Goal: Task Accomplishment & Management: Use online tool/utility

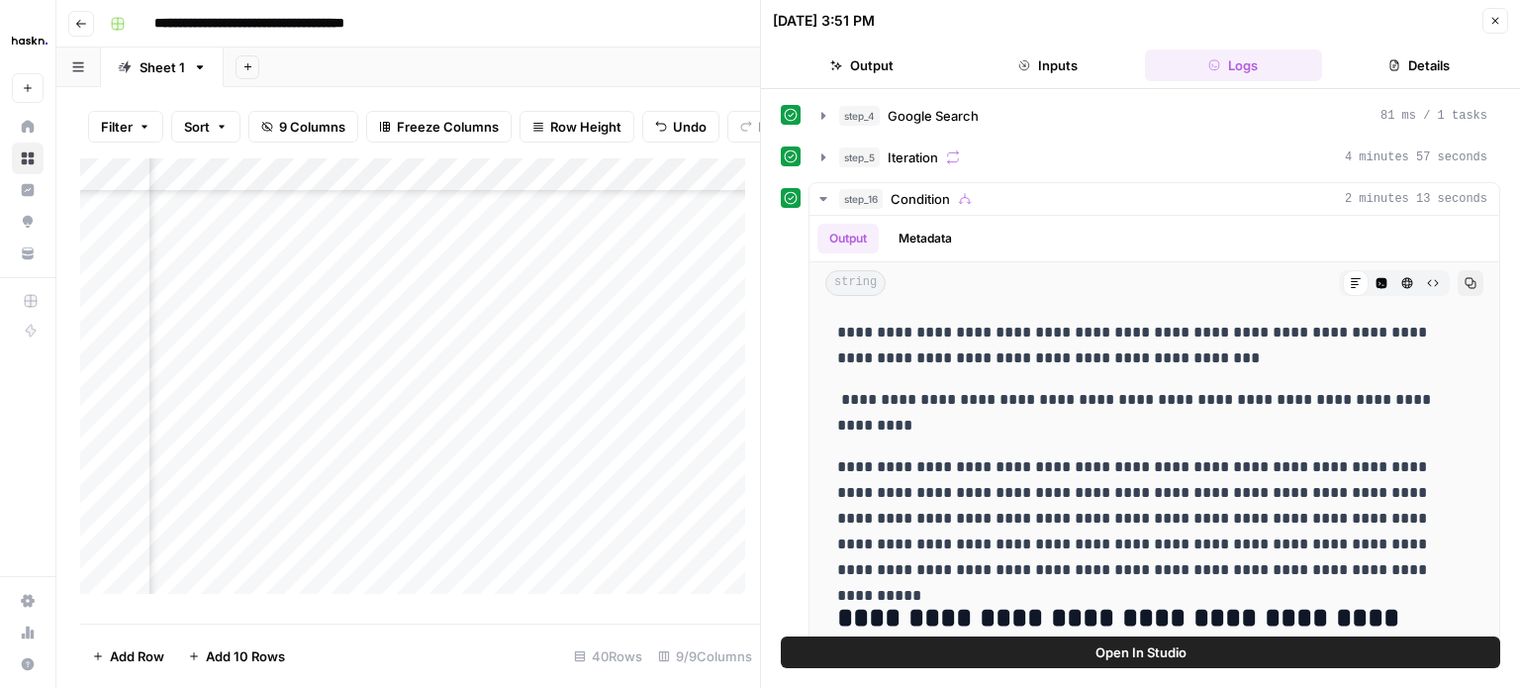
scroll to position [1583, 0]
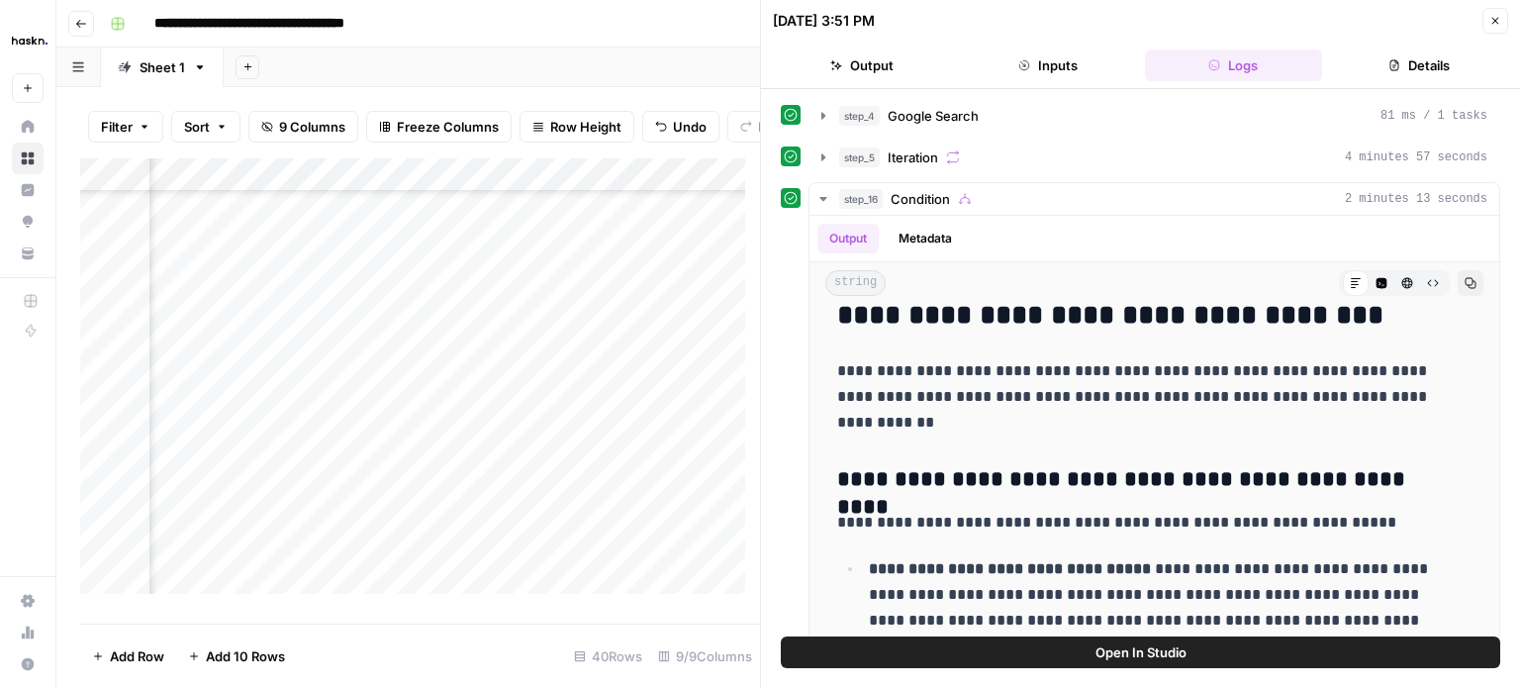
click at [645, 305] on div "Add Column" at bounding box center [420, 383] width 680 height 450
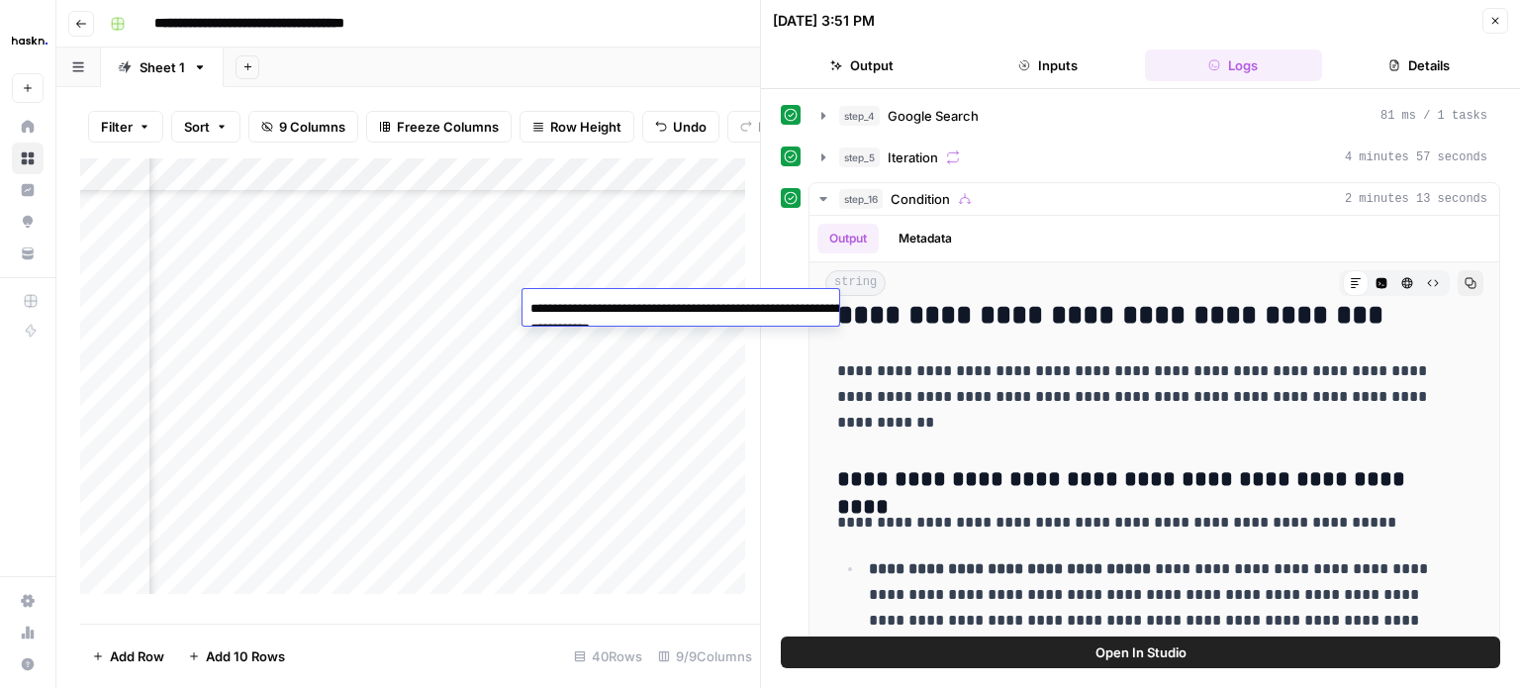
click at [487, 309] on div "Add Column" at bounding box center [420, 383] width 680 height 450
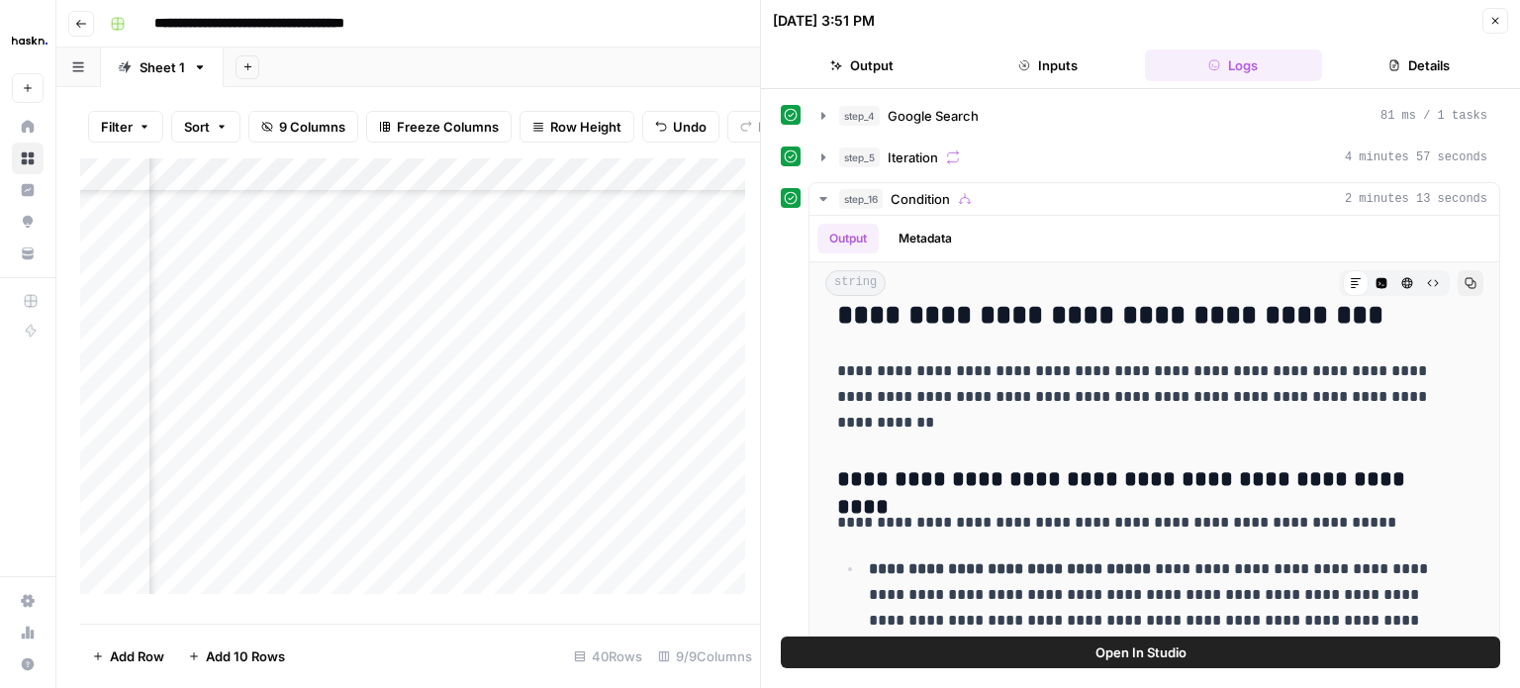
click at [599, 307] on div "Add Column" at bounding box center [420, 383] width 680 height 450
click at [1494, 19] on icon "button" at bounding box center [1495, 21] width 7 height 7
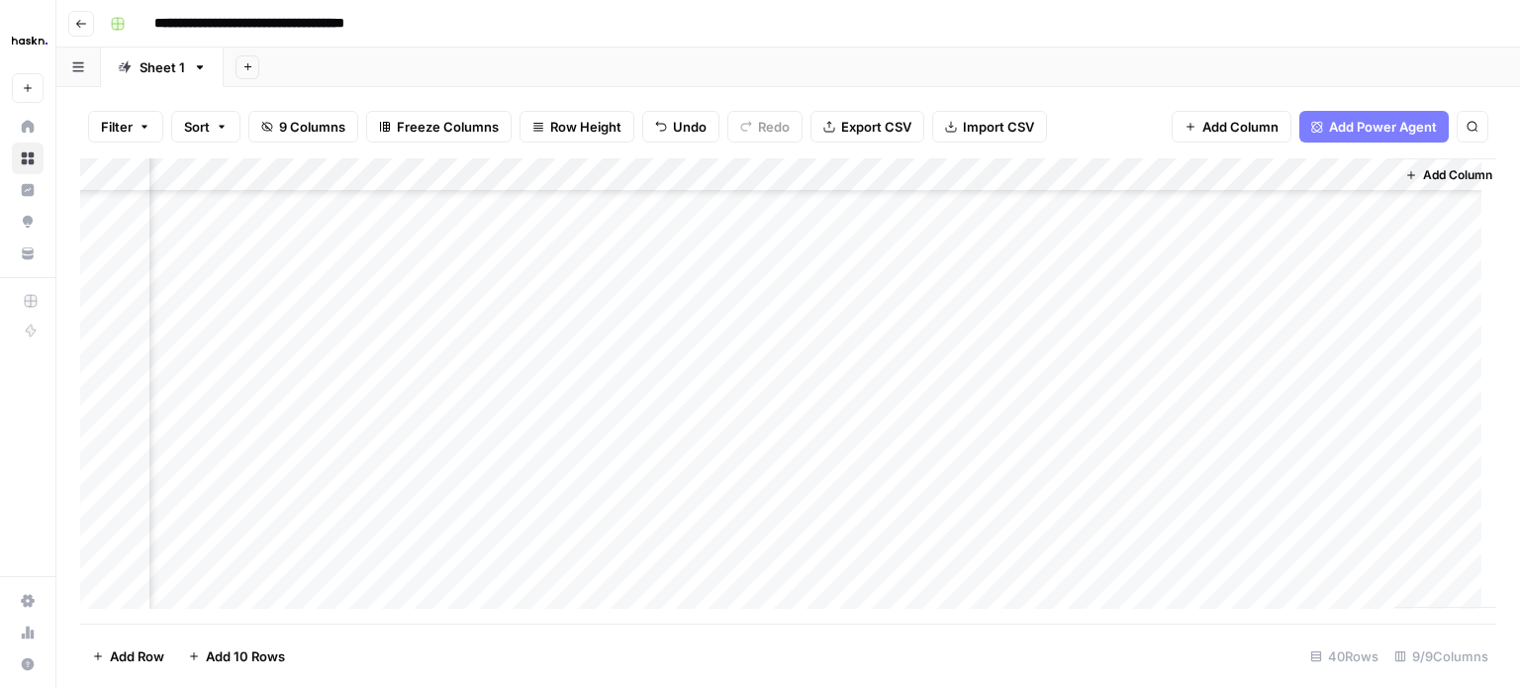
scroll to position [689, 358]
click at [1375, 324] on div "Add Column" at bounding box center [788, 390] width 1416 height 465
click at [980, 328] on div "Add Column" at bounding box center [788, 390] width 1416 height 465
click at [1172, 322] on div "Add Column" at bounding box center [788, 390] width 1416 height 465
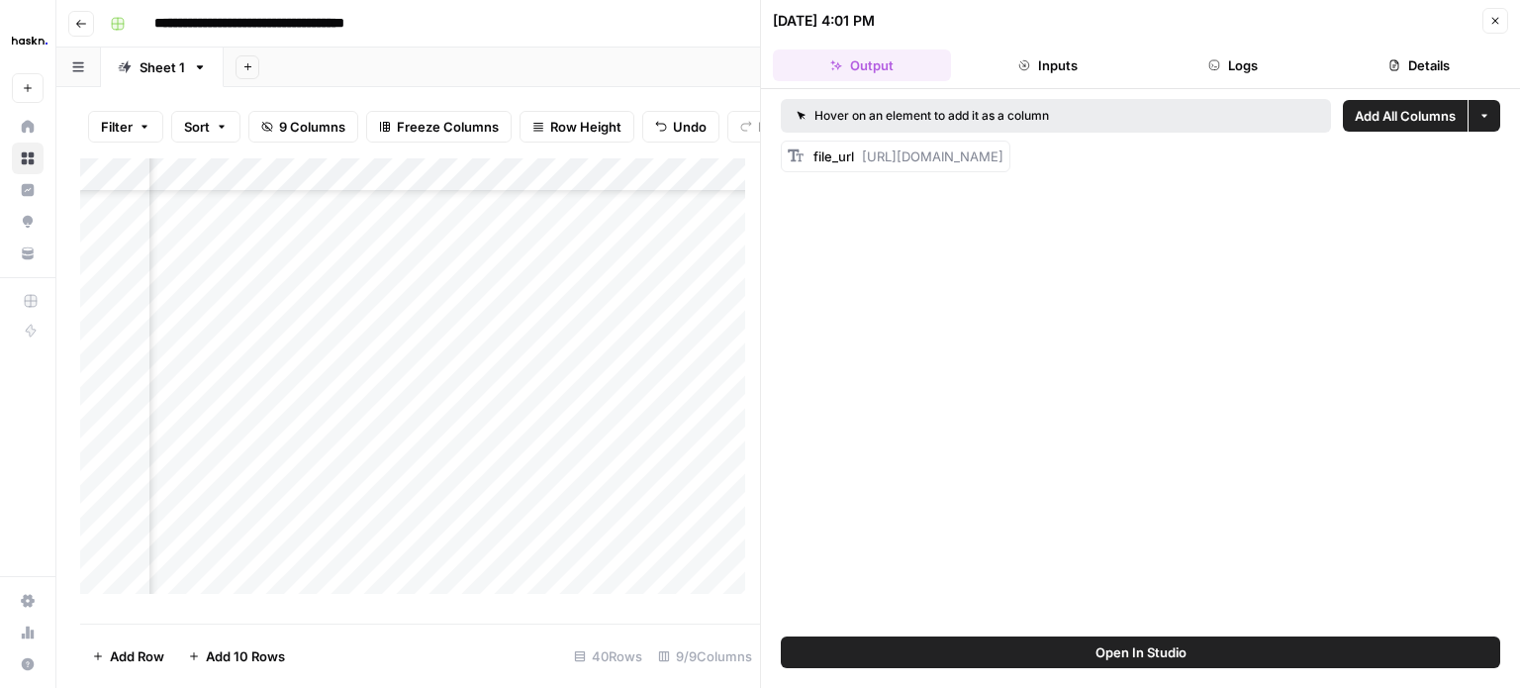
click at [1270, 72] on button "Logs" at bounding box center [1234, 65] width 178 height 32
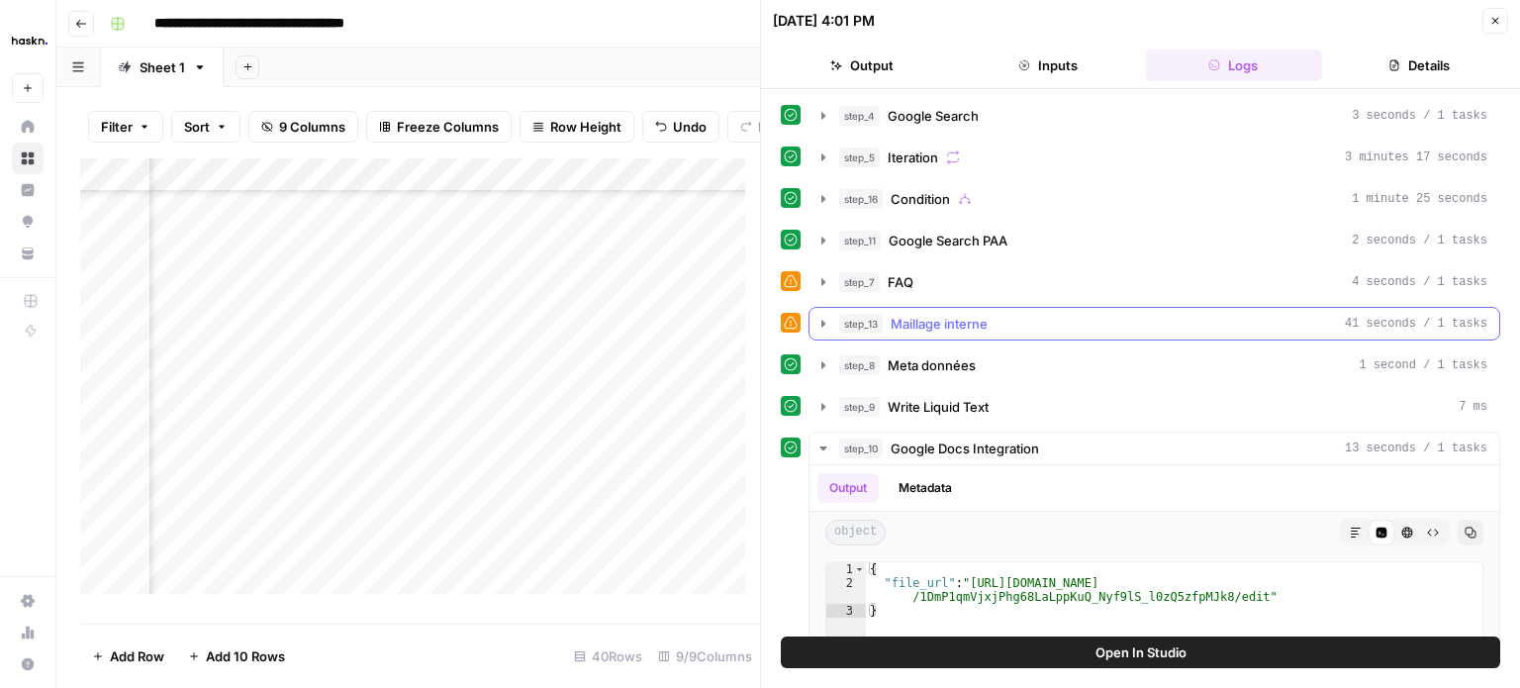
click at [823, 320] on icon "button" at bounding box center [823, 323] width 4 height 7
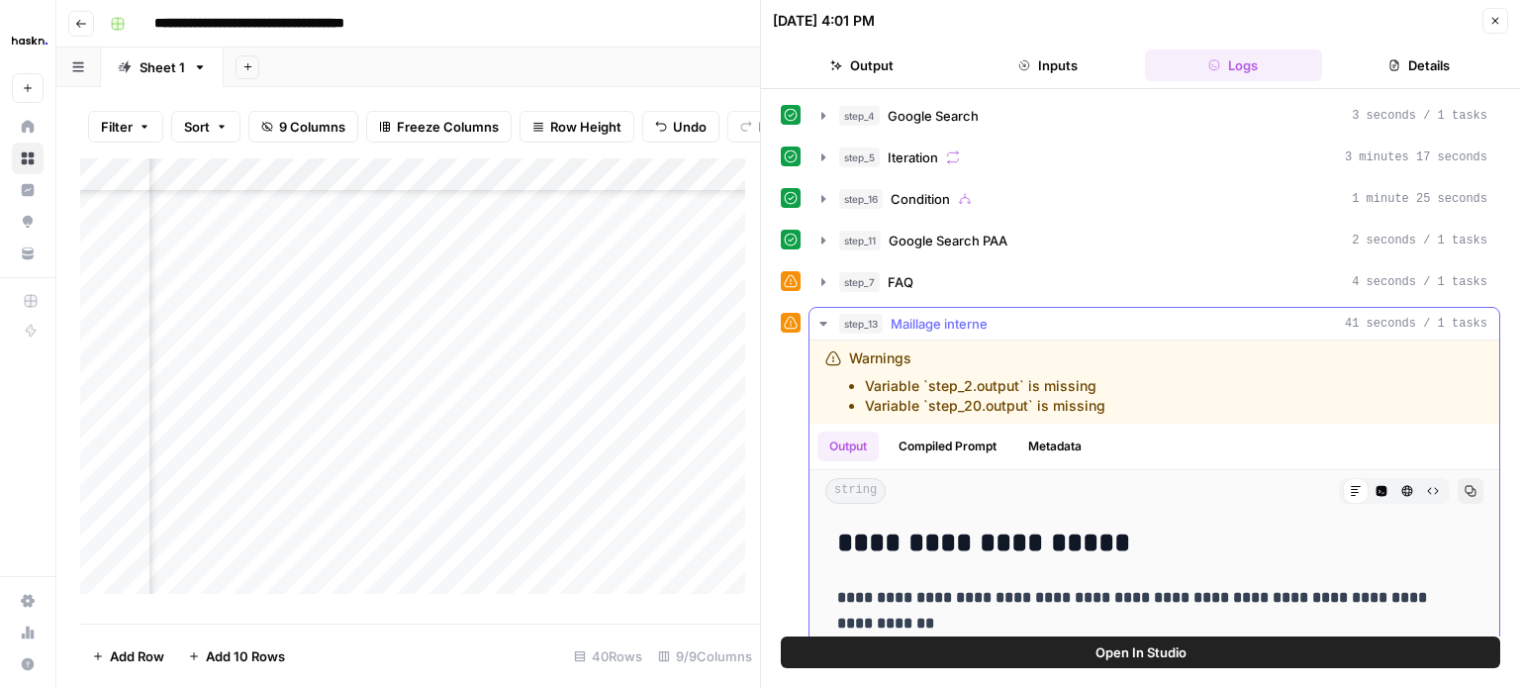
click at [823, 322] on icon "button" at bounding box center [822, 324] width 7 height 4
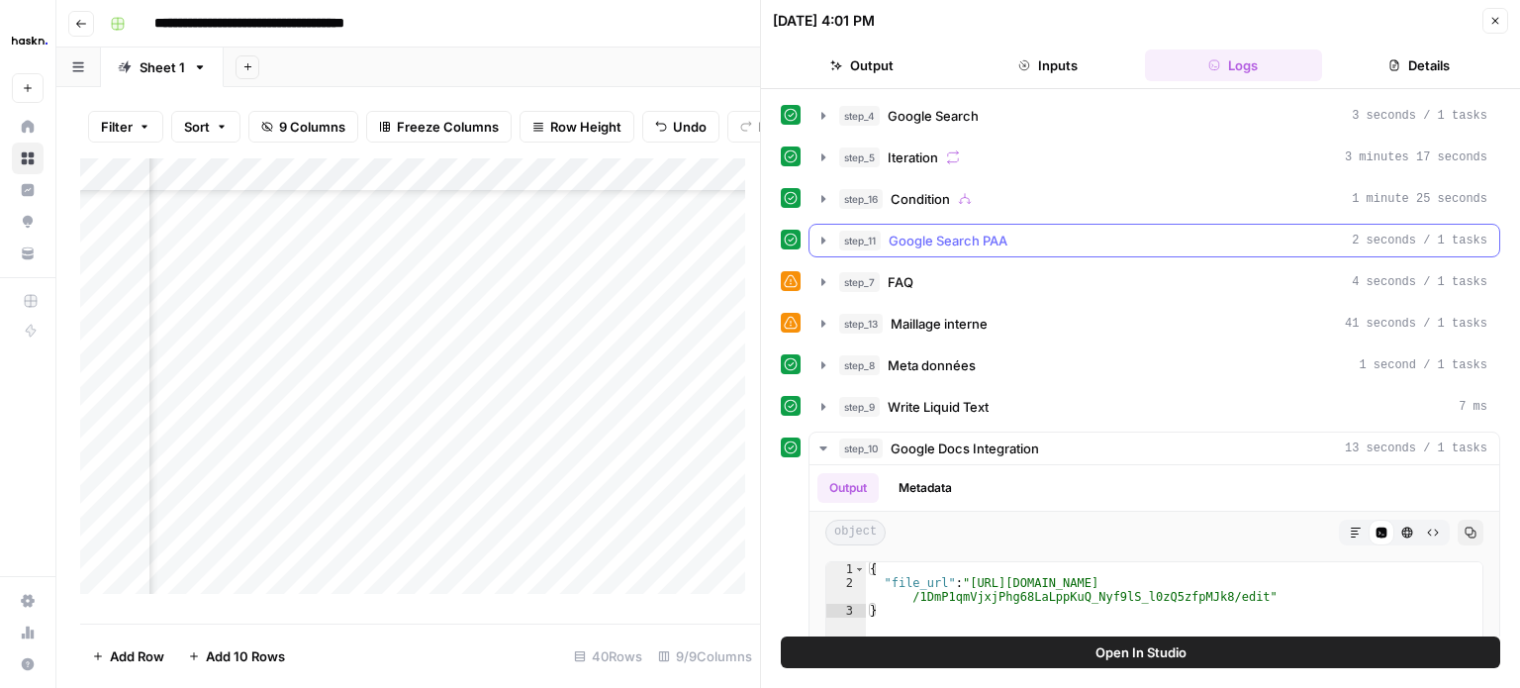
click at [823, 238] on icon "button" at bounding box center [823, 239] width 4 height 7
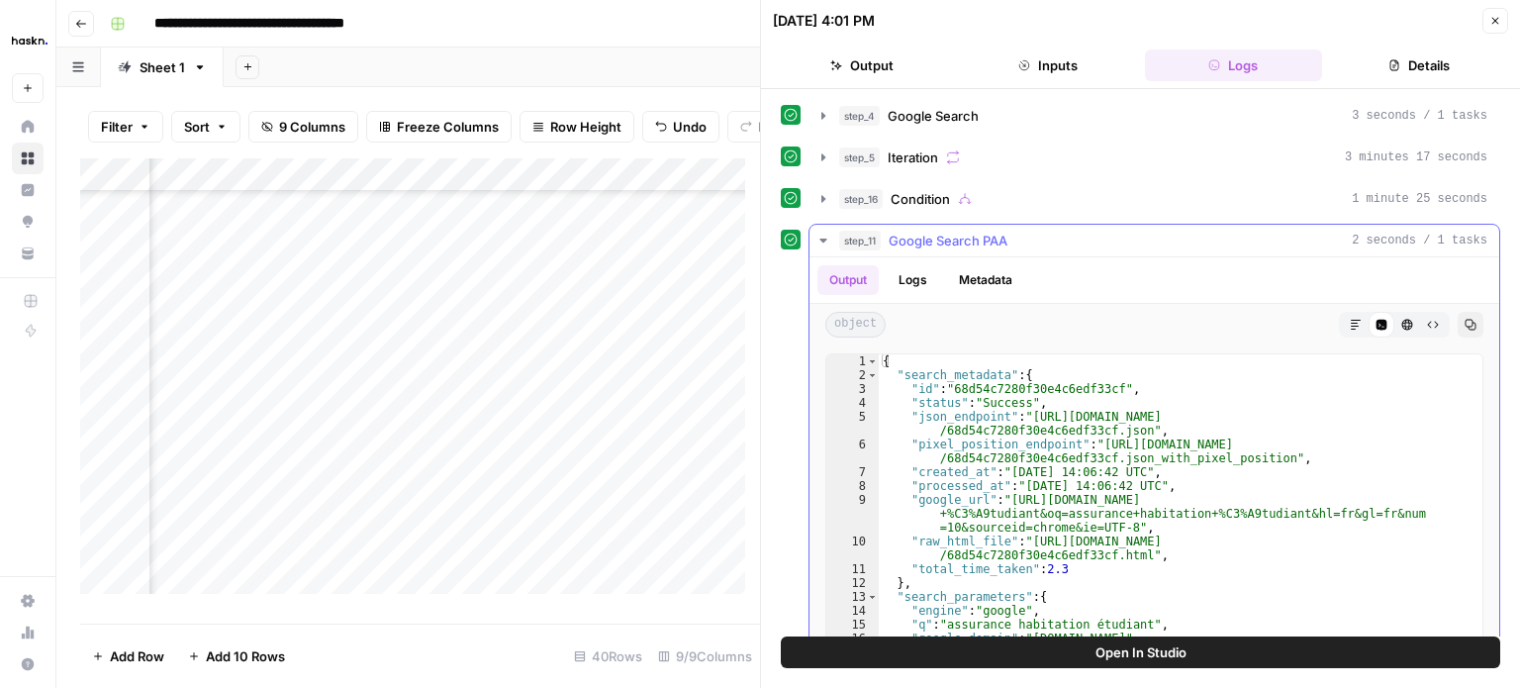
click at [823, 238] on icon "button" at bounding box center [822, 240] width 7 height 4
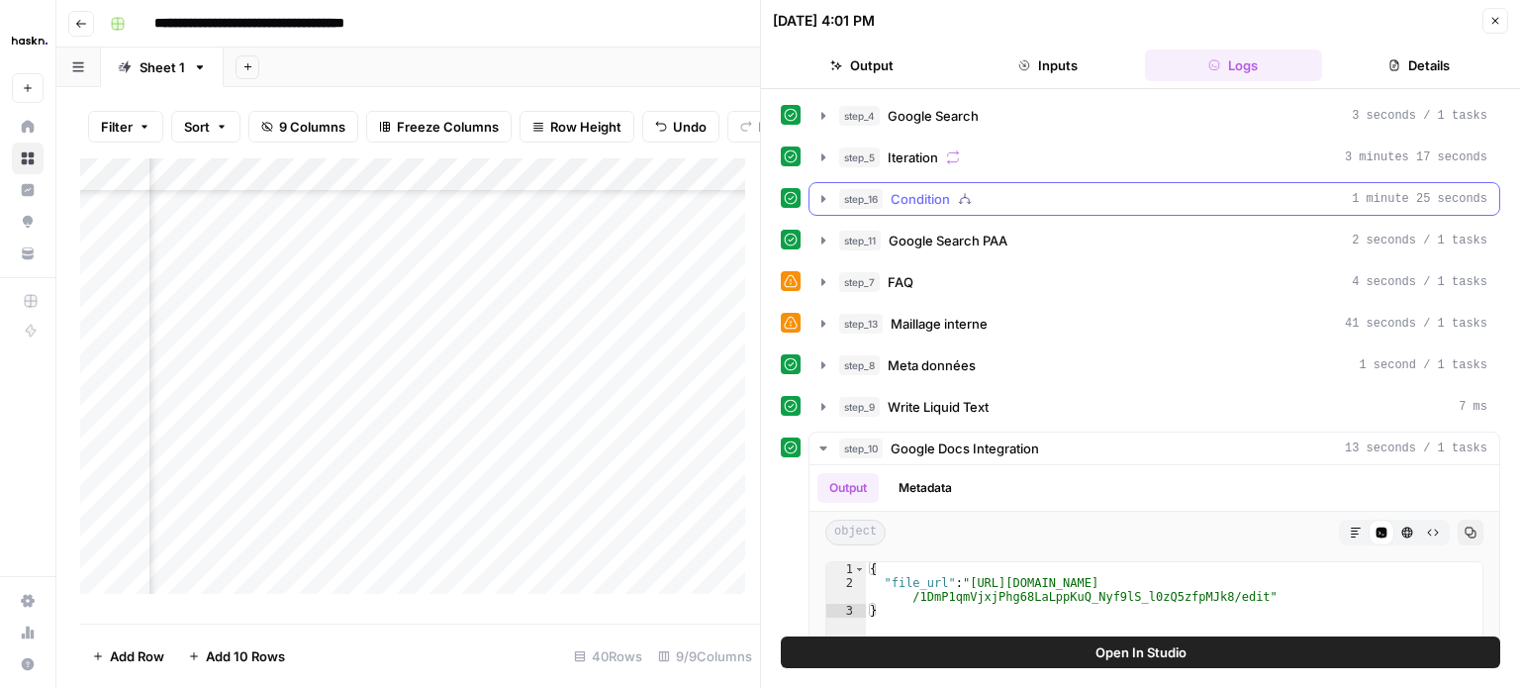
click at [824, 197] on icon "button" at bounding box center [823, 198] width 4 height 7
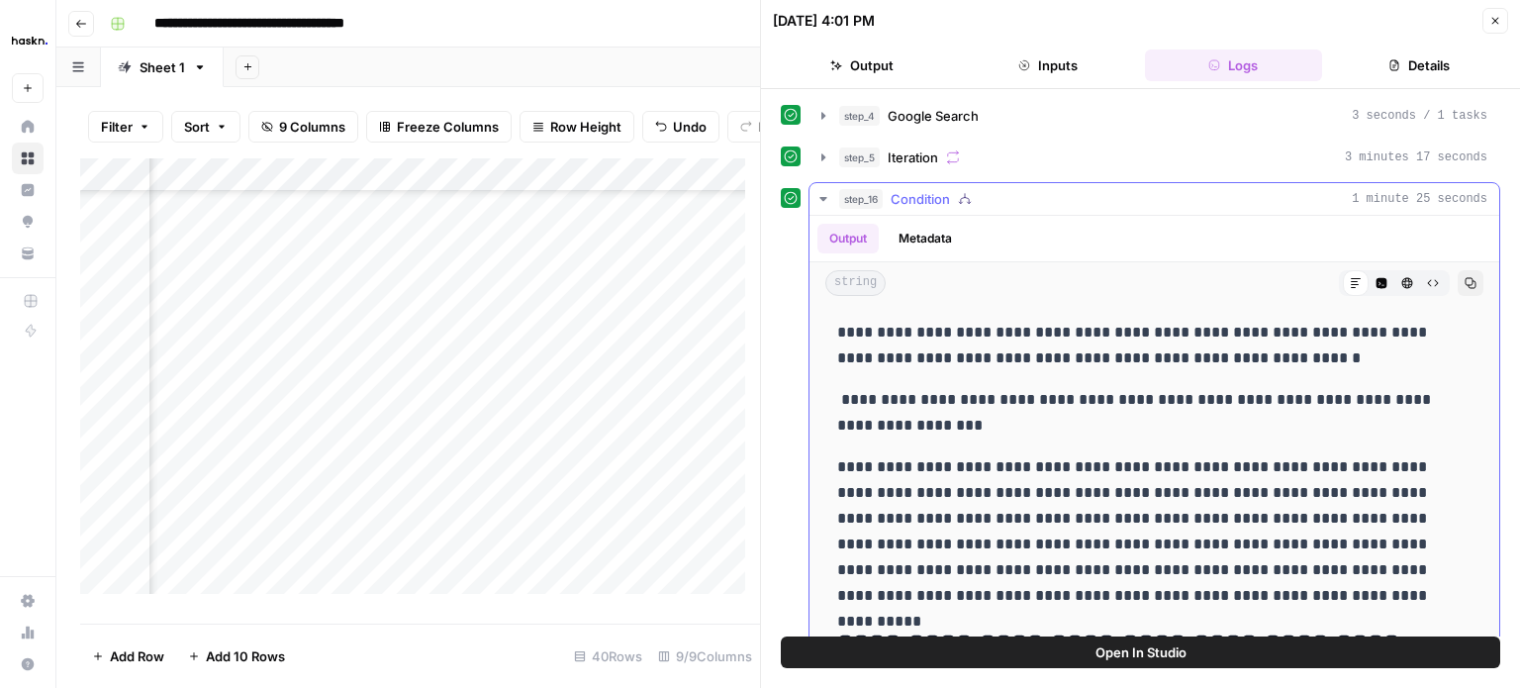
click at [1457, 288] on button "Copy" at bounding box center [1470, 283] width 26 height 26
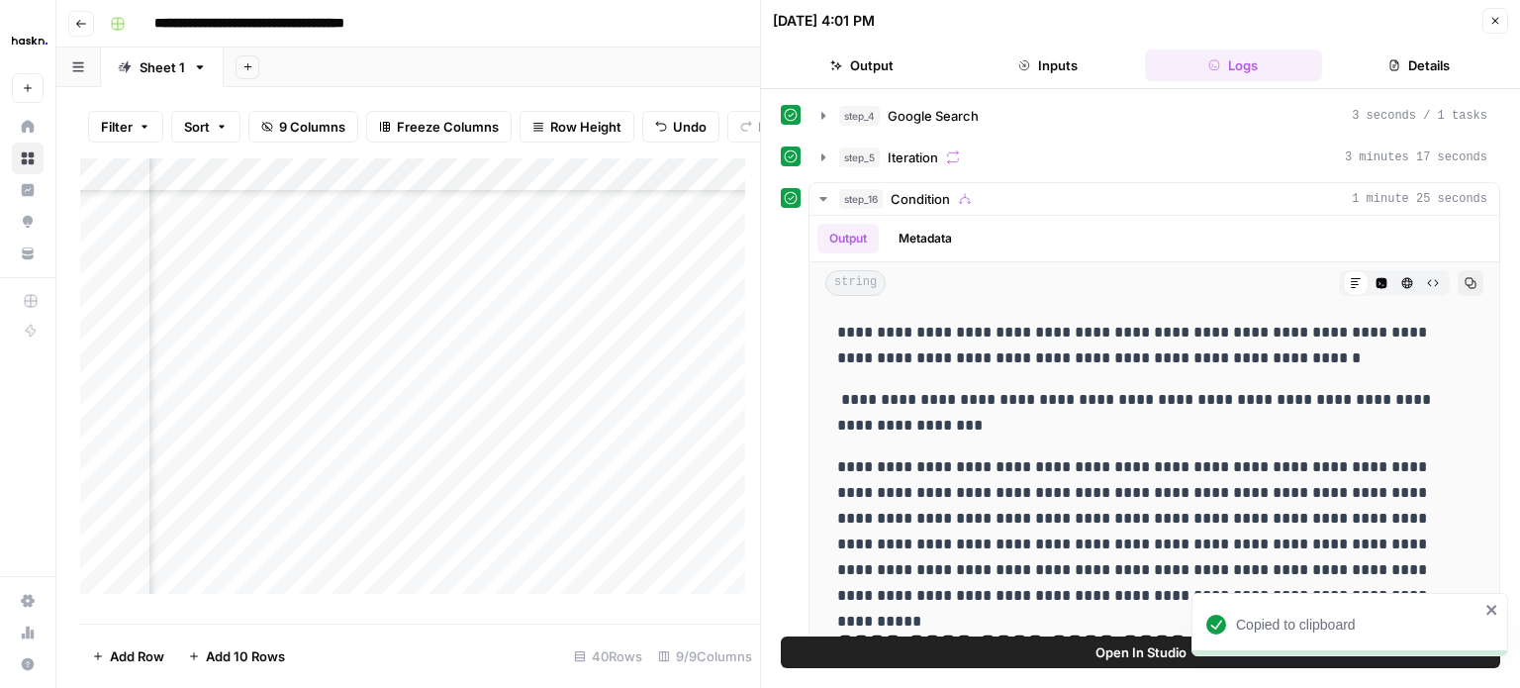
click at [298, 339] on div "Add Column" at bounding box center [420, 383] width 680 height 450
click at [456, 339] on div "Add Column" at bounding box center [420, 383] width 680 height 450
click at [491, 342] on div "Add Column" at bounding box center [420, 383] width 680 height 450
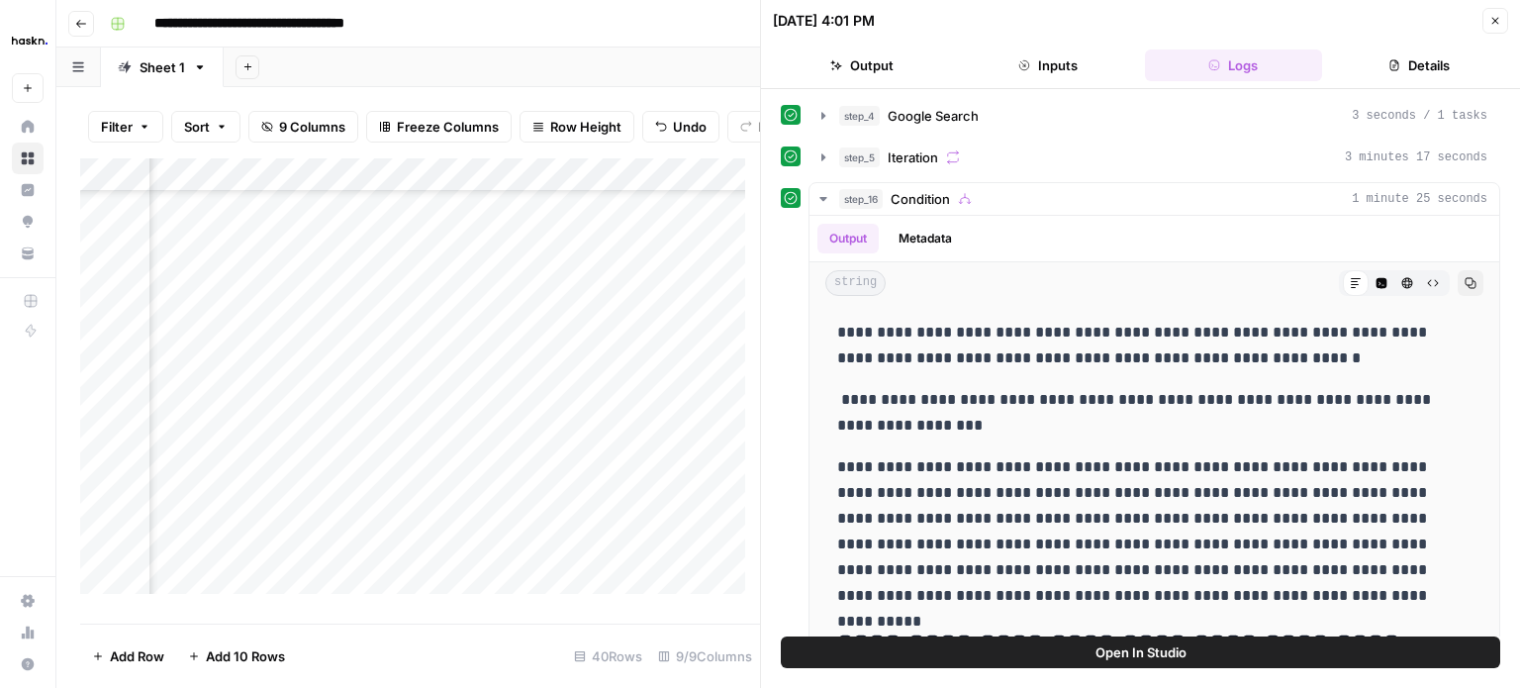
click at [1509, 16] on header "[DATE] 4:01 PM Close Output Inputs Logs Details" at bounding box center [1140, 44] width 759 height 89
click at [1507, 13] on button "Close" at bounding box center [1495, 21] width 26 height 26
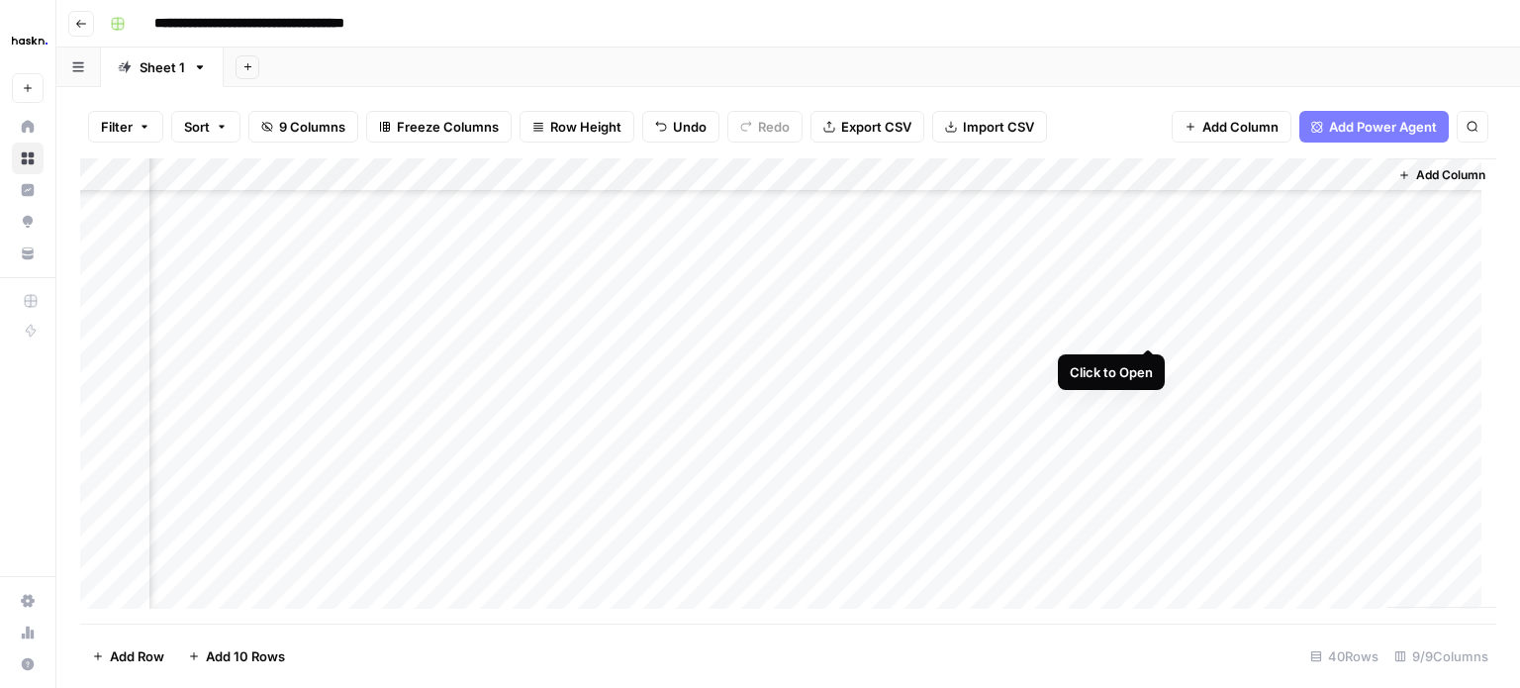
scroll to position [689, 382]
drag, startPoint x: 1366, startPoint y: 295, endPoint x: 1372, endPoint y: 329, distance: 35.1
click at [1372, 329] on div "Add Column" at bounding box center [788, 390] width 1416 height 465
click at [1267, 383] on div "Add Column" at bounding box center [788, 390] width 1416 height 465
